Goal: Information Seeking & Learning: Learn about a topic

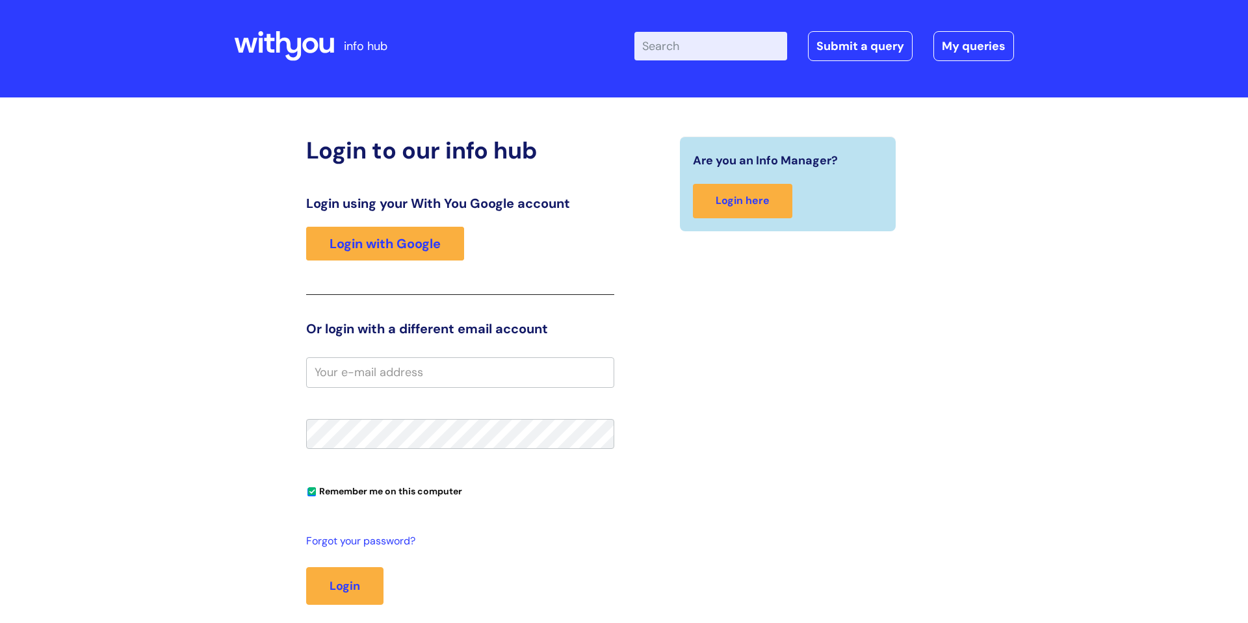
scroll to position [7, 0]
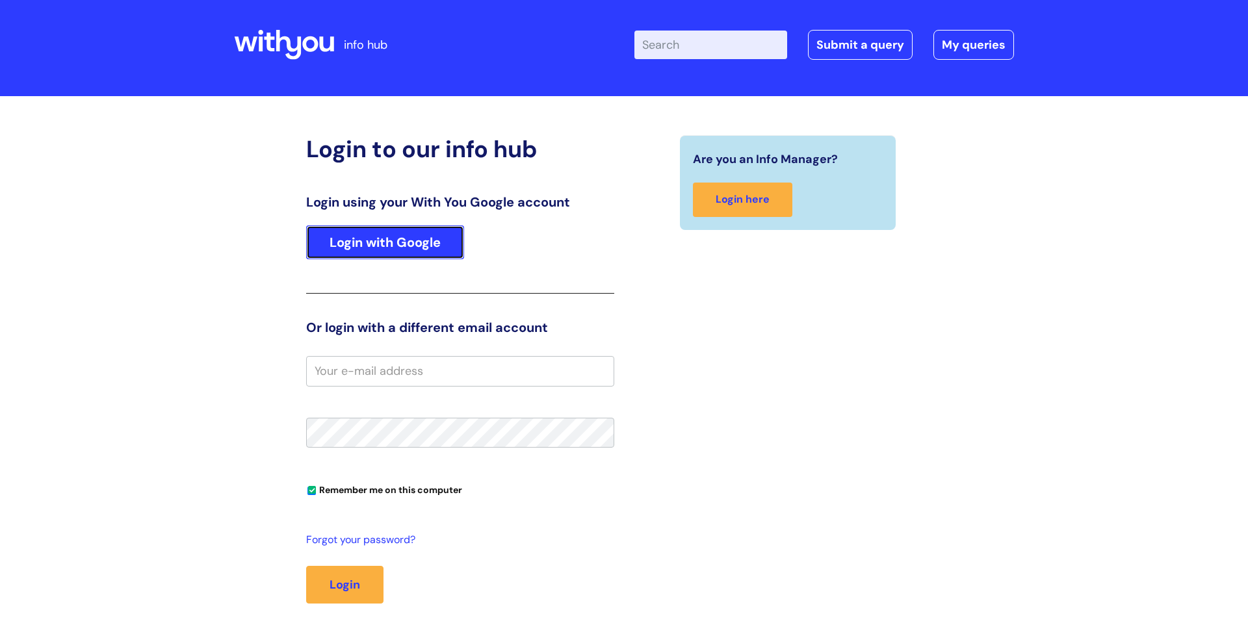
click at [373, 246] on link "Login with Google" at bounding box center [385, 243] width 158 height 34
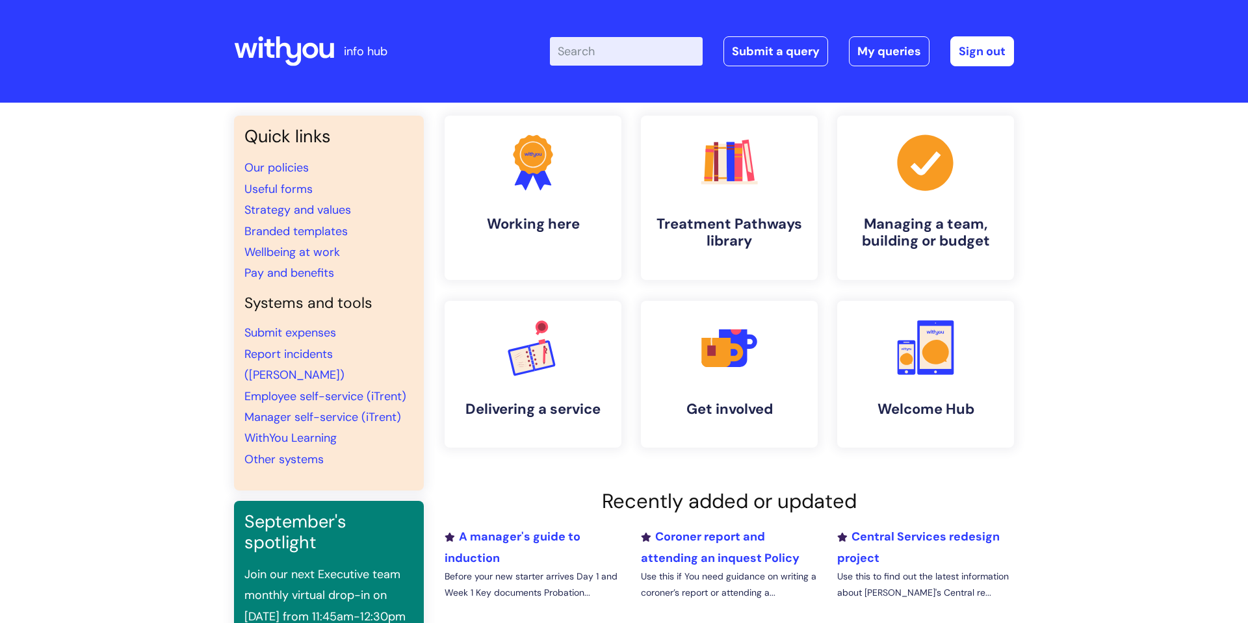
click at [569, 54] on input "Enter your search term here..." at bounding box center [626, 51] width 153 height 29
type input "car"
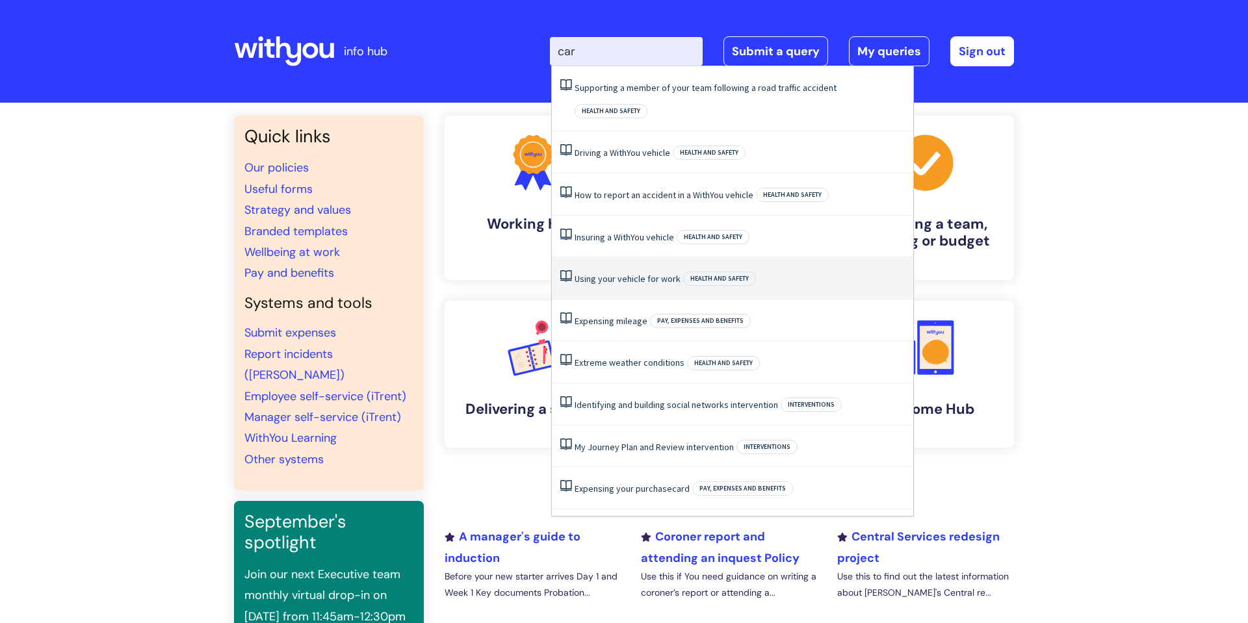
click at [614, 273] on link "Using your vehicle for work" at bounding box center [628, 279] width 106 height 12
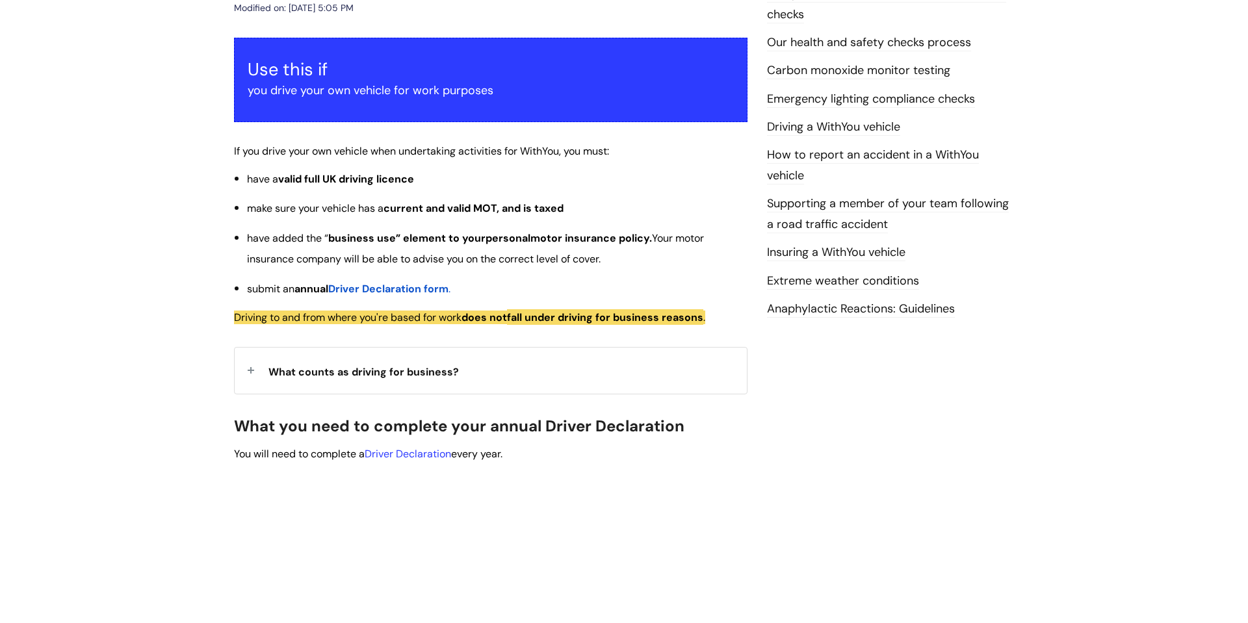
scroll to position [211, 0]
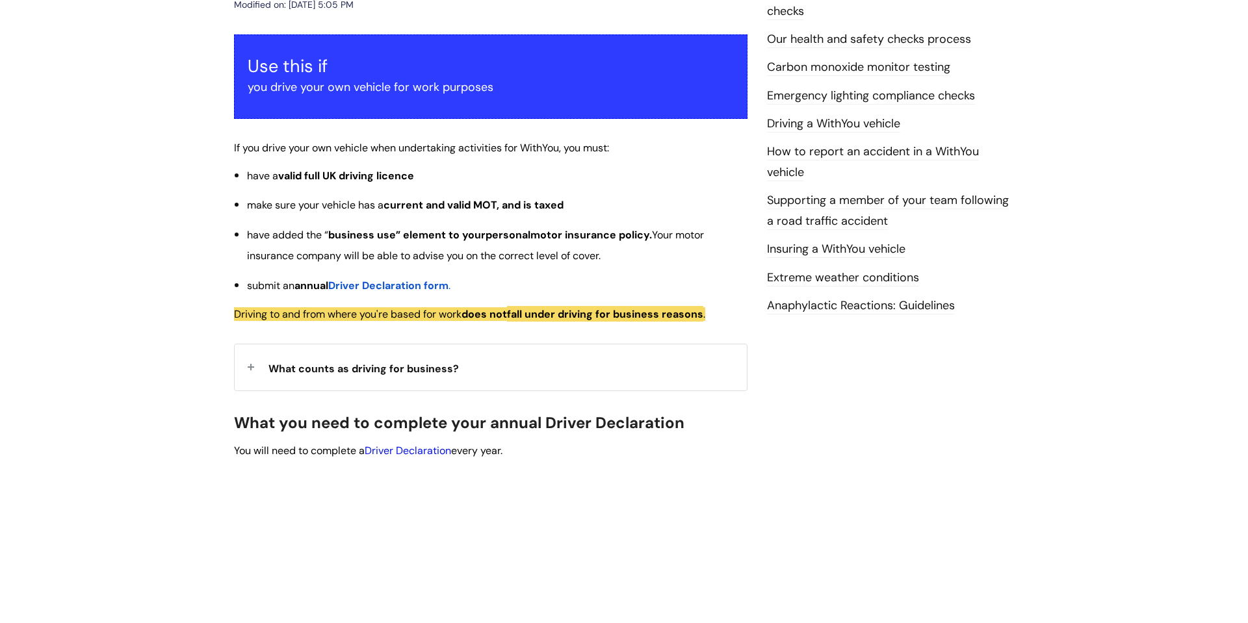
click at [415, 450] on link "Driver Declaration" at bounding box center [408, 451] width 86 height 14
